Goal: Navigation & Orientation: Find specific page/section

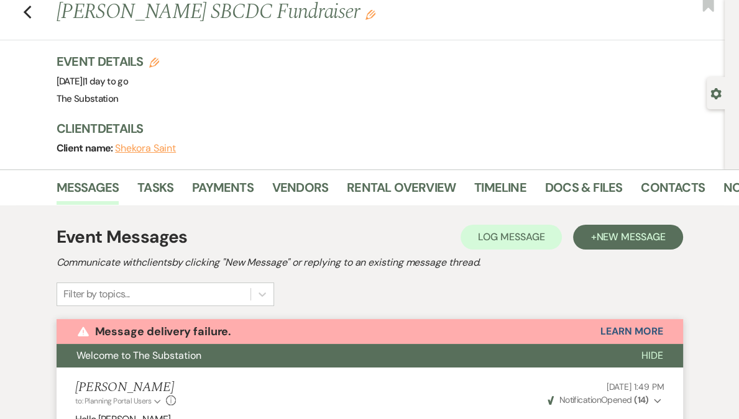
scroll to position [34, 0]
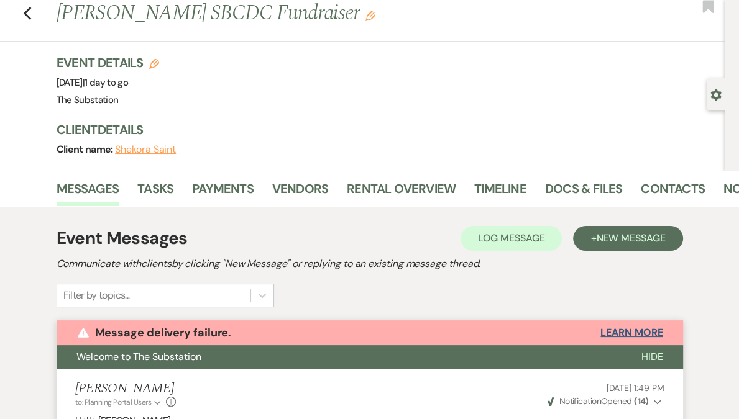
click at [639, 334] on button "Learn More" at bounding box center [631, 333] width 62 height 10
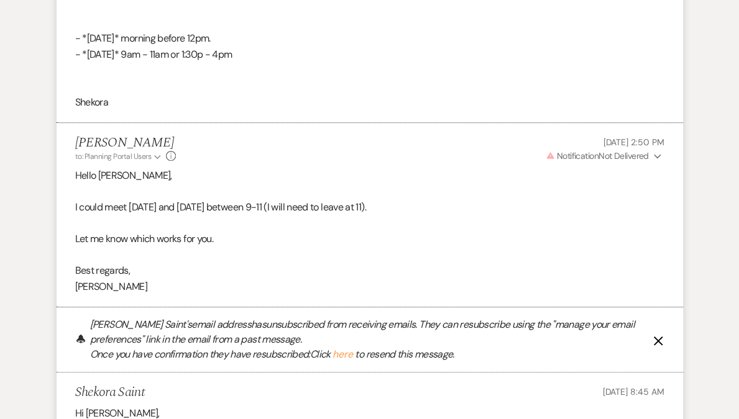
scroll to position [8010, 0]
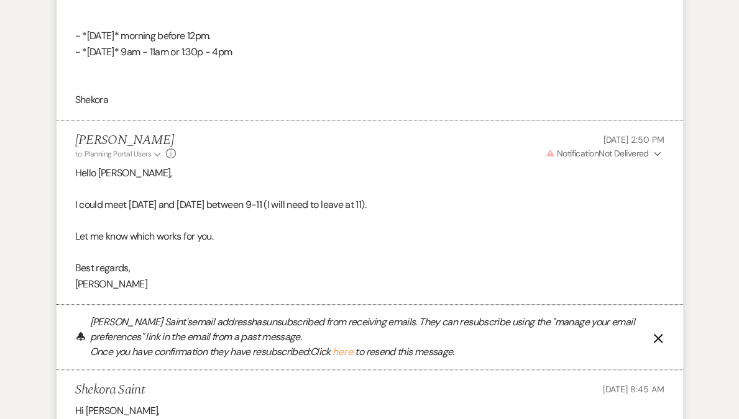
click at [655, 336] on icon "X" at bounding box center [658, 339] width 10 height 10
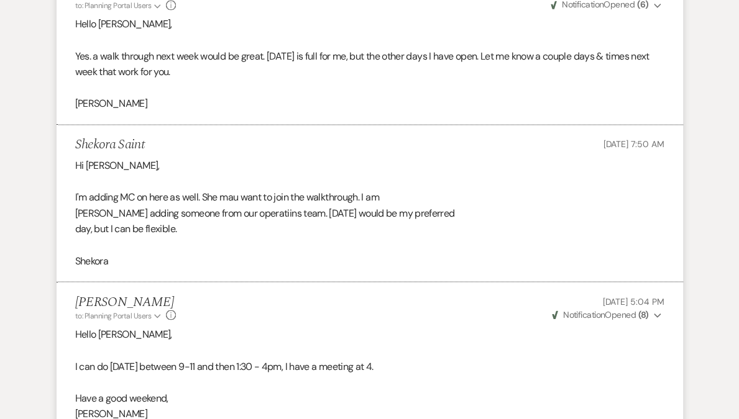
scroll to position [0, 0]
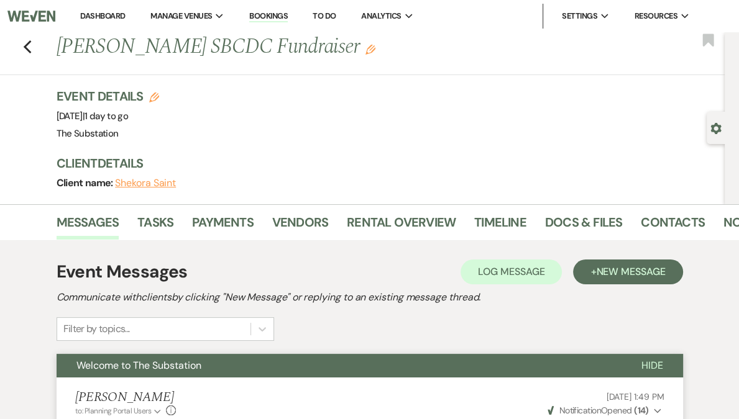
click at [125, 15] on link "Dashboard" at bounding box center [102, 16] width 45 height 11
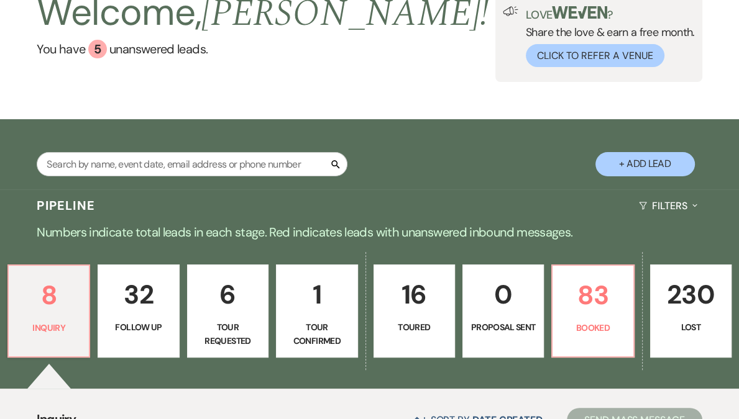
scroll to position [279, 0]
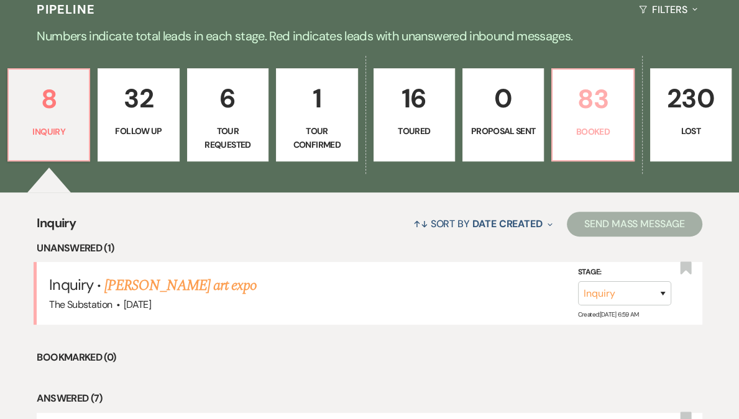
click at [563, 101] on p "83" at bounding box center [592, 99] width 65 height 42
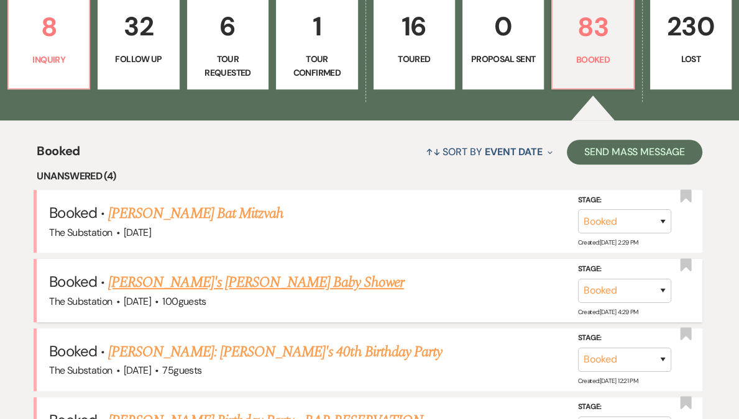
scroll to position [450, 0]
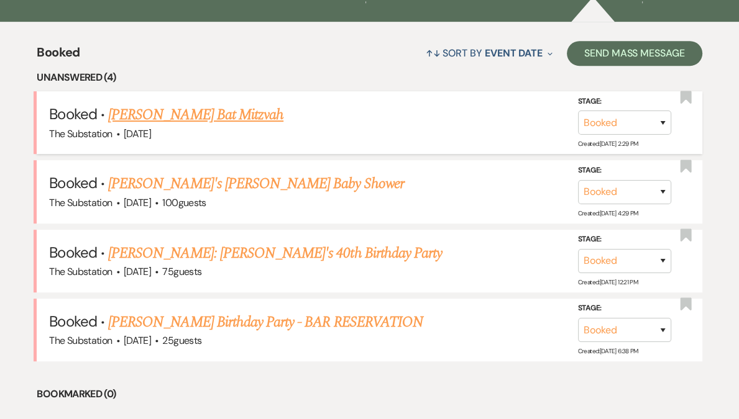
click at [186, 112] on link "[PERSON_NAME] Bat Mitzvah" at bounding box center [195, 115] width 175 height 22
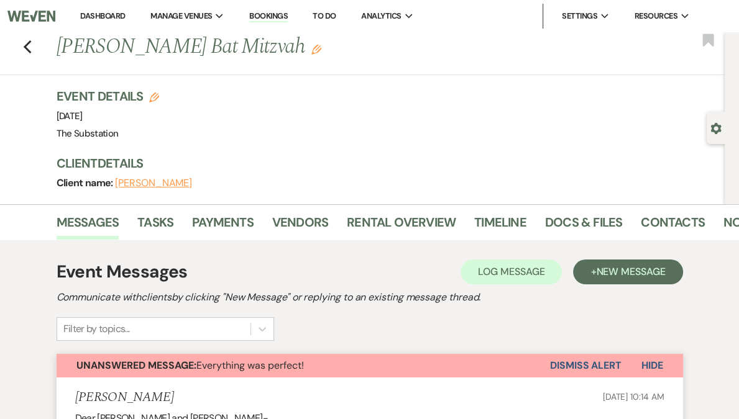
click at [125, 16] on link "Dashboard" at bounding box center [102, 16] width 45 height 11
